Goal: Navigation & Orientation: Find specific page/section

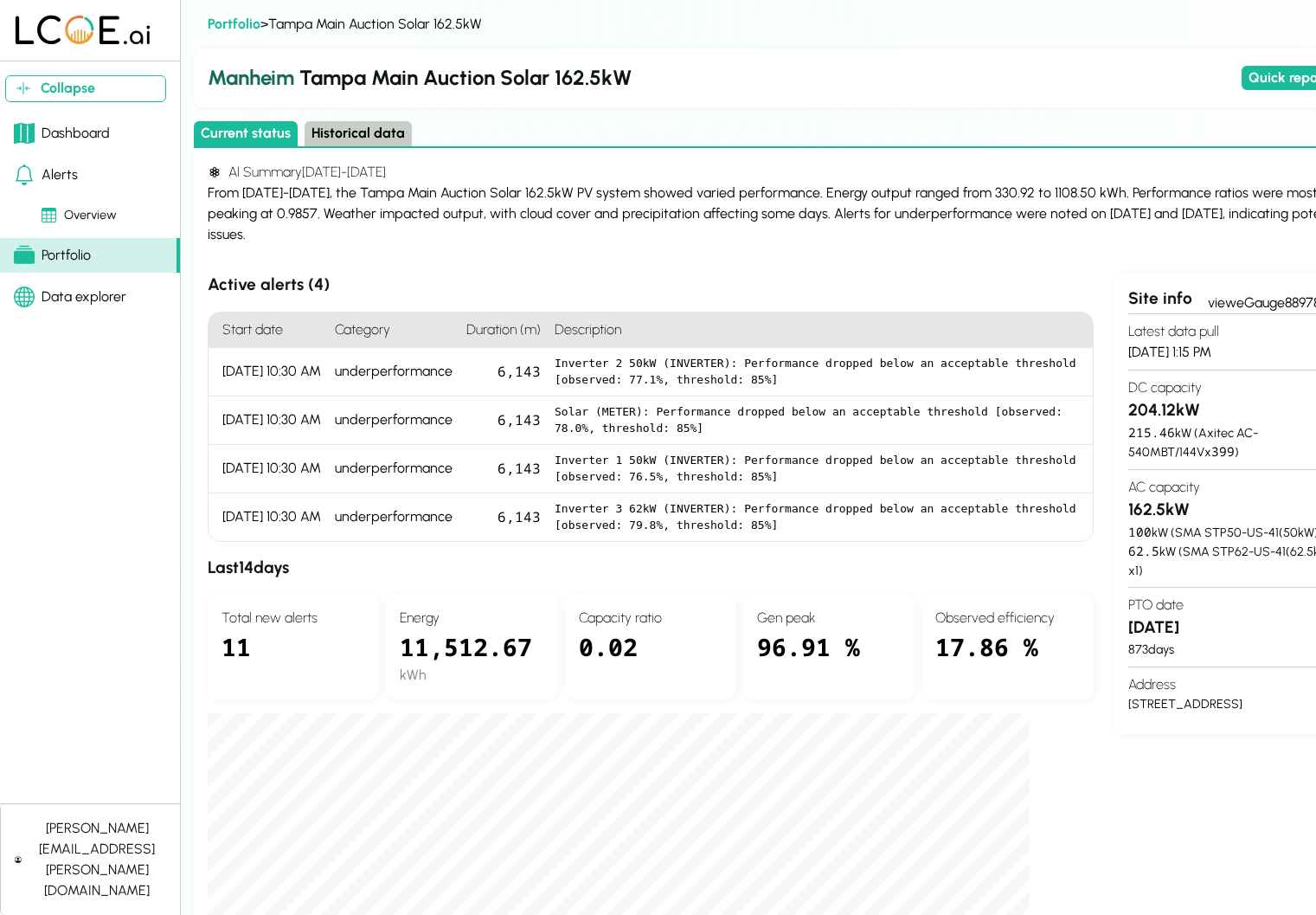
click at [121, 135] on link "Dashboard" at bounding box center [89, 134] width 180 height 35
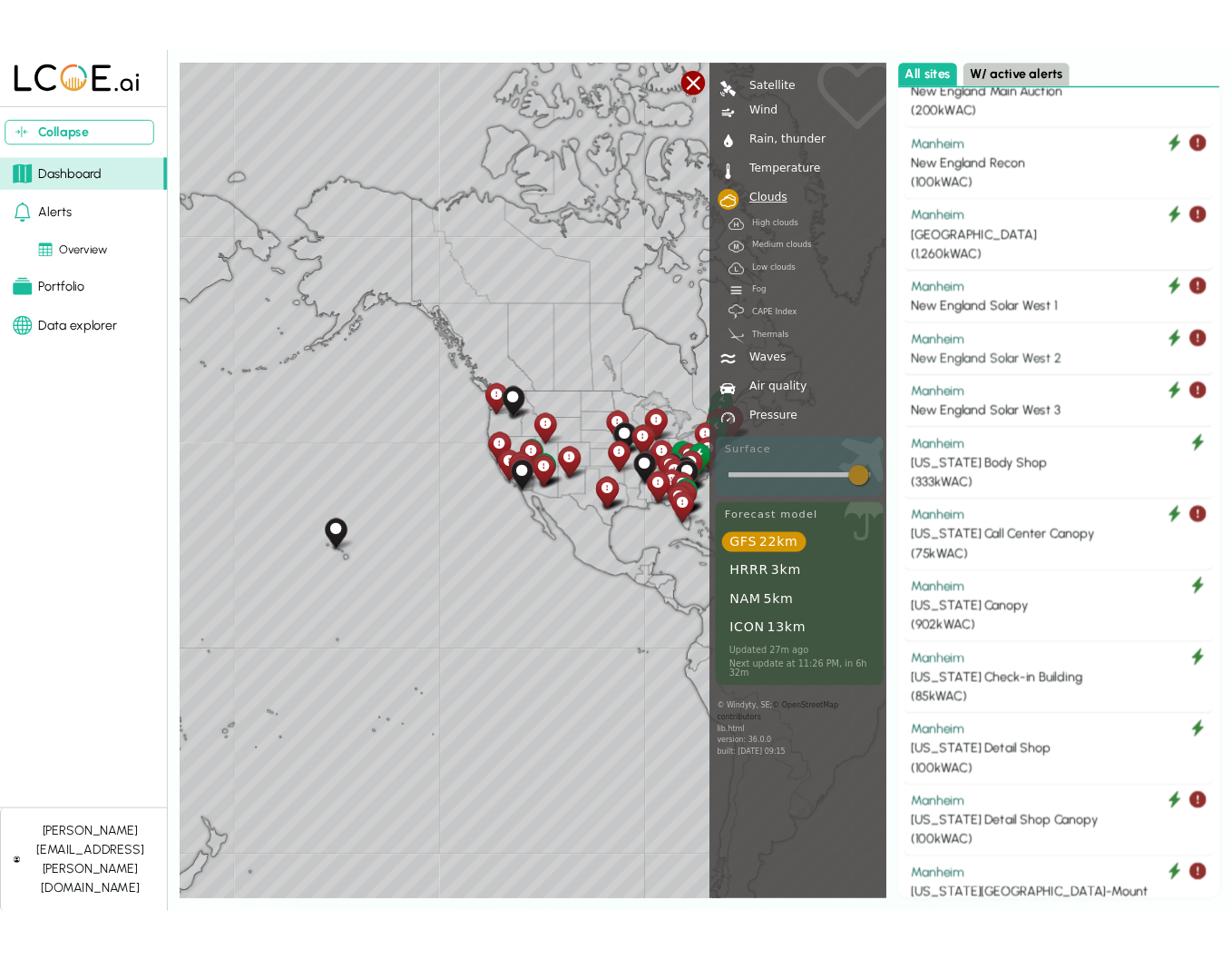
scroll to position [4256, 0]
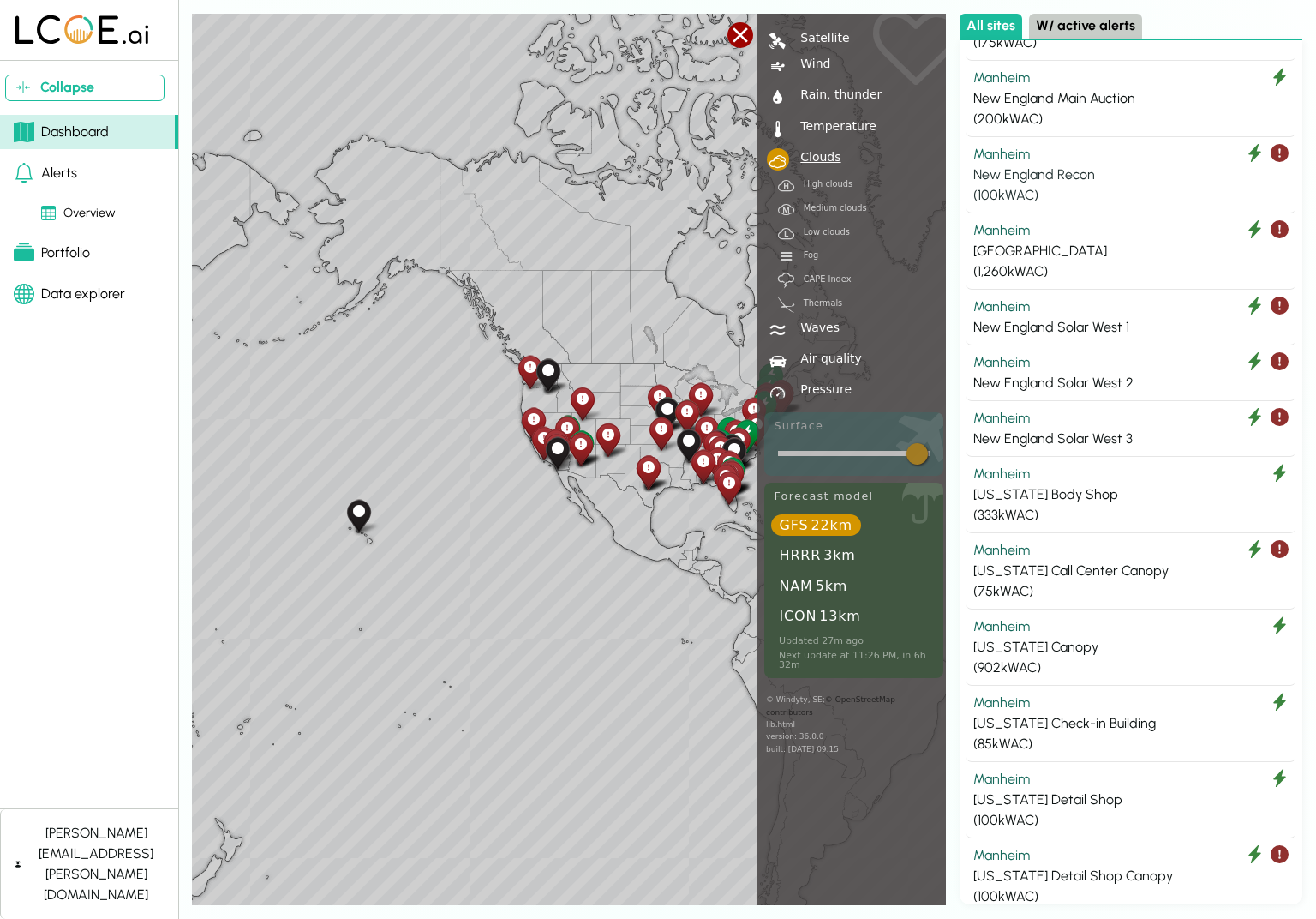
click at [995, 144] on div "Manheim" at bounding box center [1132, 154] width 316 height 21
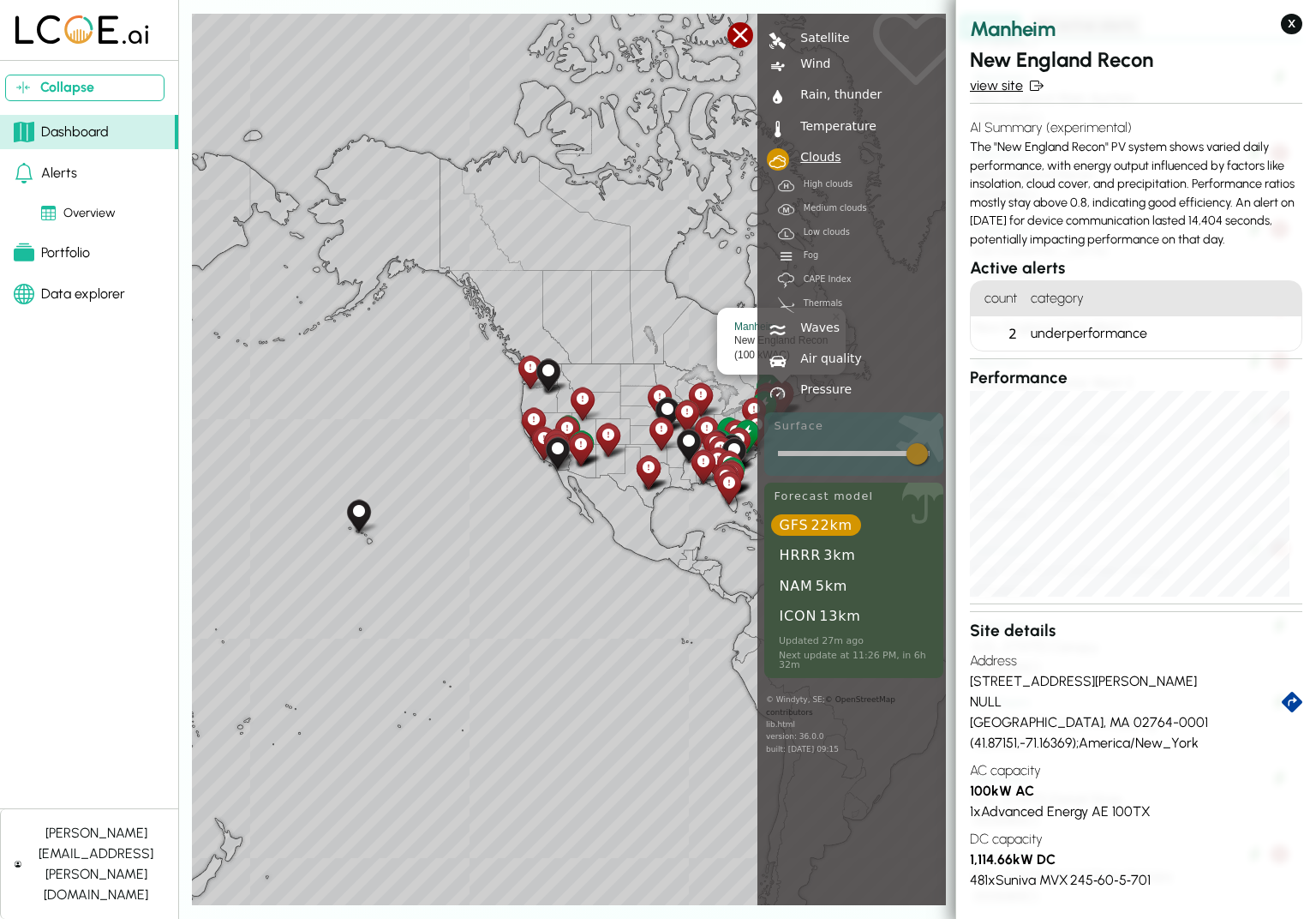
click at [1027, 89] on link "view site" at bounding box center [1136, 86] width 332 height 21
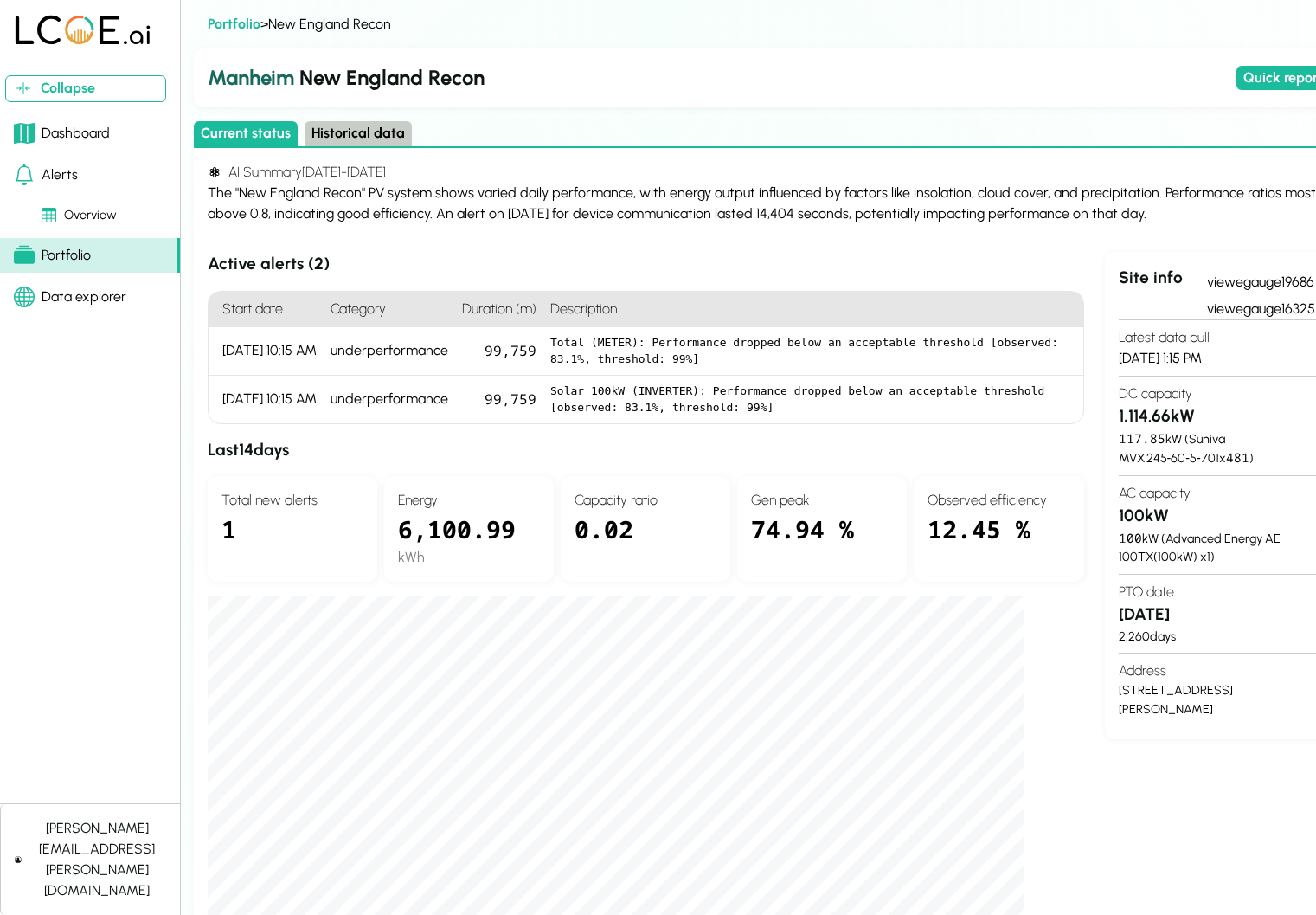
drag, startPoint x: 1010, startPoint y: 130, endPoint x: 875, endPoint y: 147, distance: 136.1
click at [875, 147] on div "Current status Historical data" at bounding box center [781, 134] width 1177 height 27
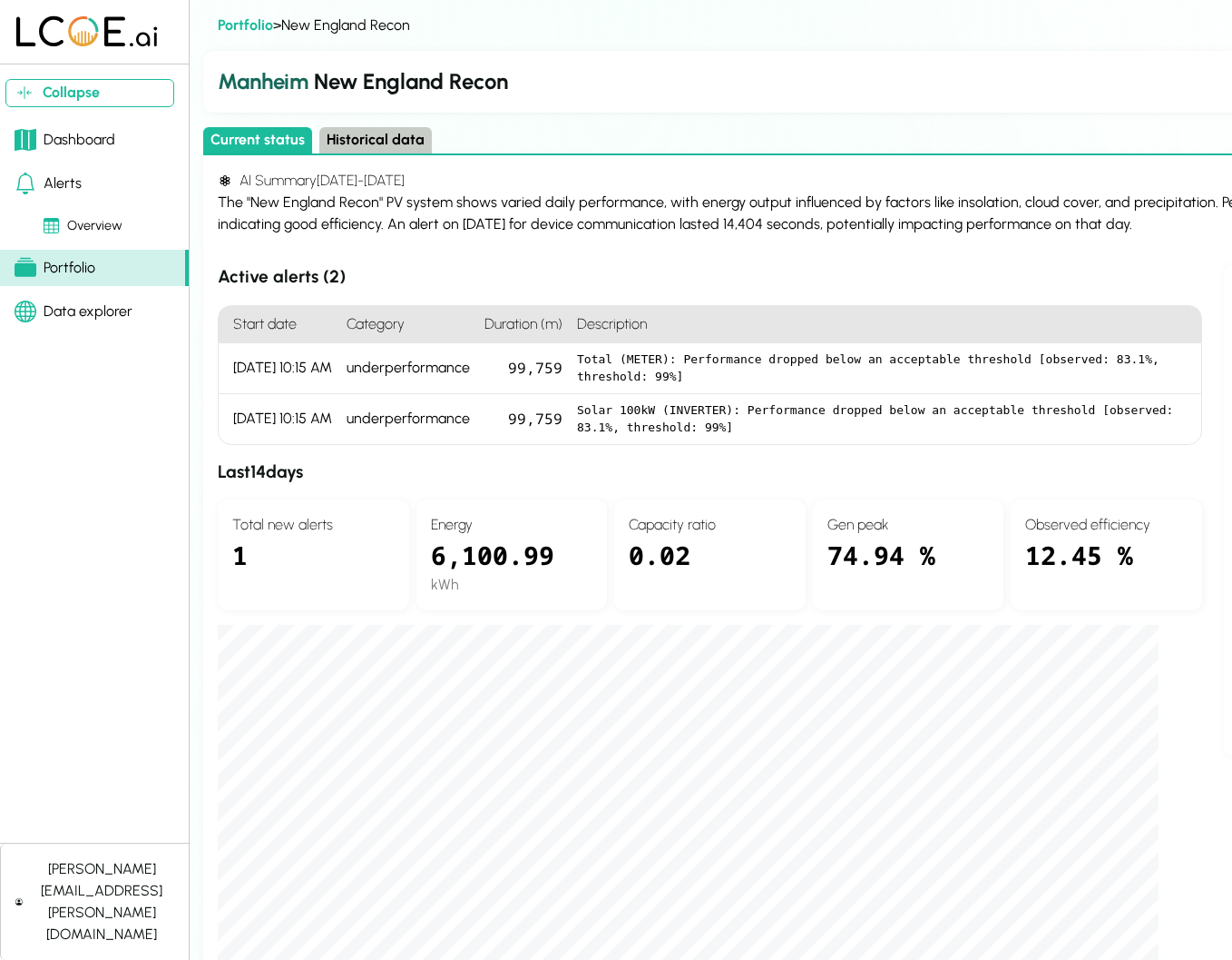
click at [75, 214] on link "Overview" at bounding box center [94, 226] width 188 height 35
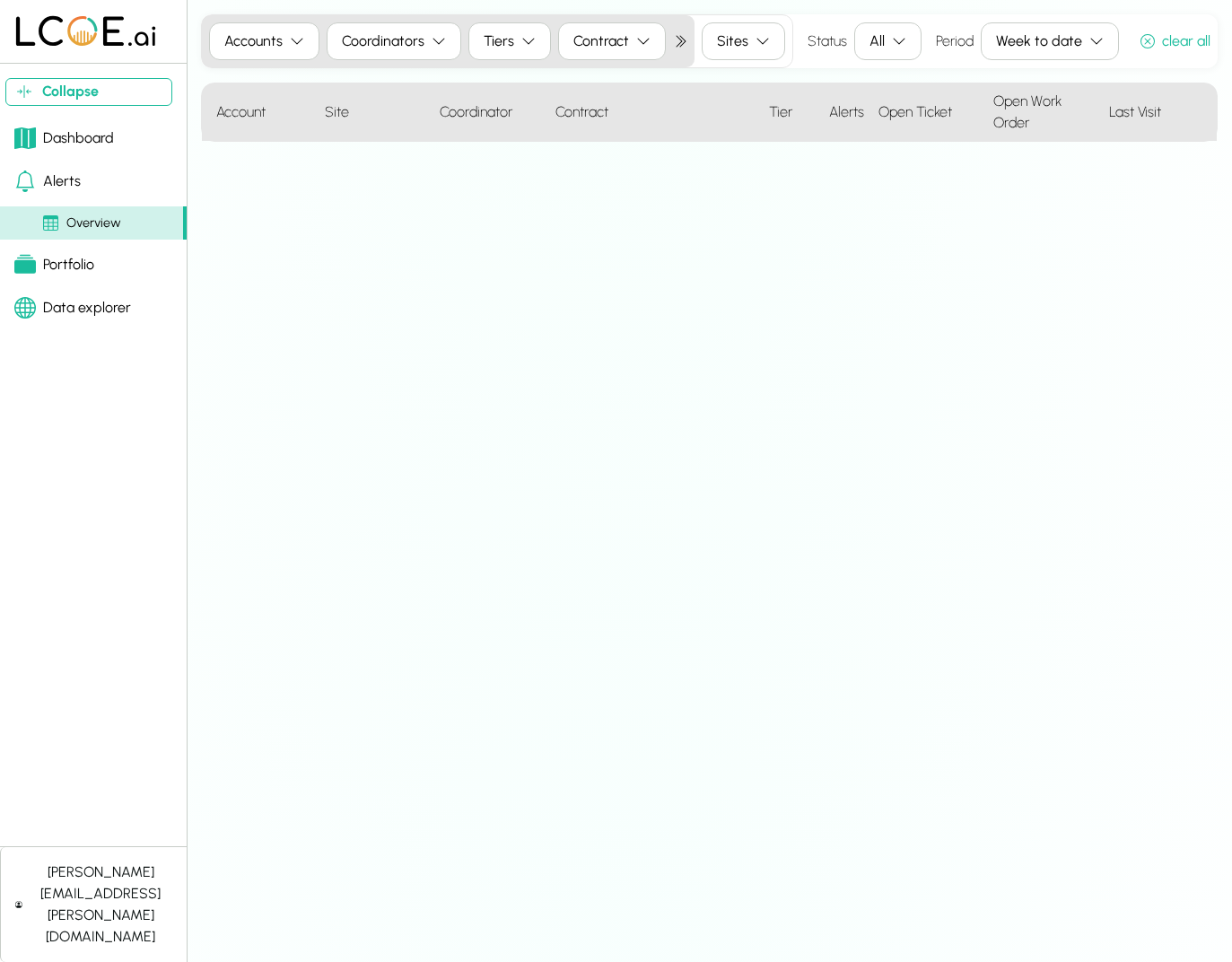
click at [74, 147] on div "Dashboard" at bounding box center [64, 138] width 99 height 22
